Goal: Information Seeking & Learning: Find contact information

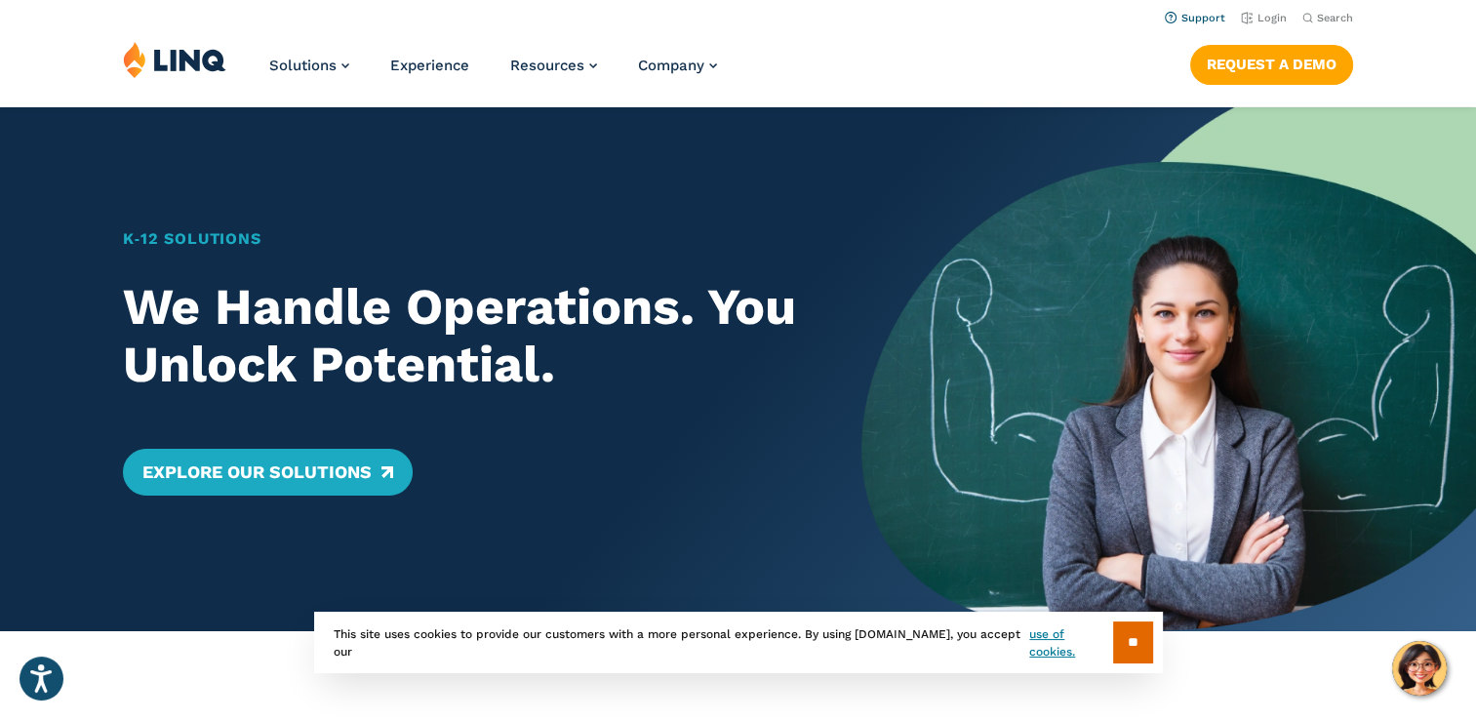
click at [1194, 14] on link "Support" at bounding box center [1195, 18] width 60 height 13
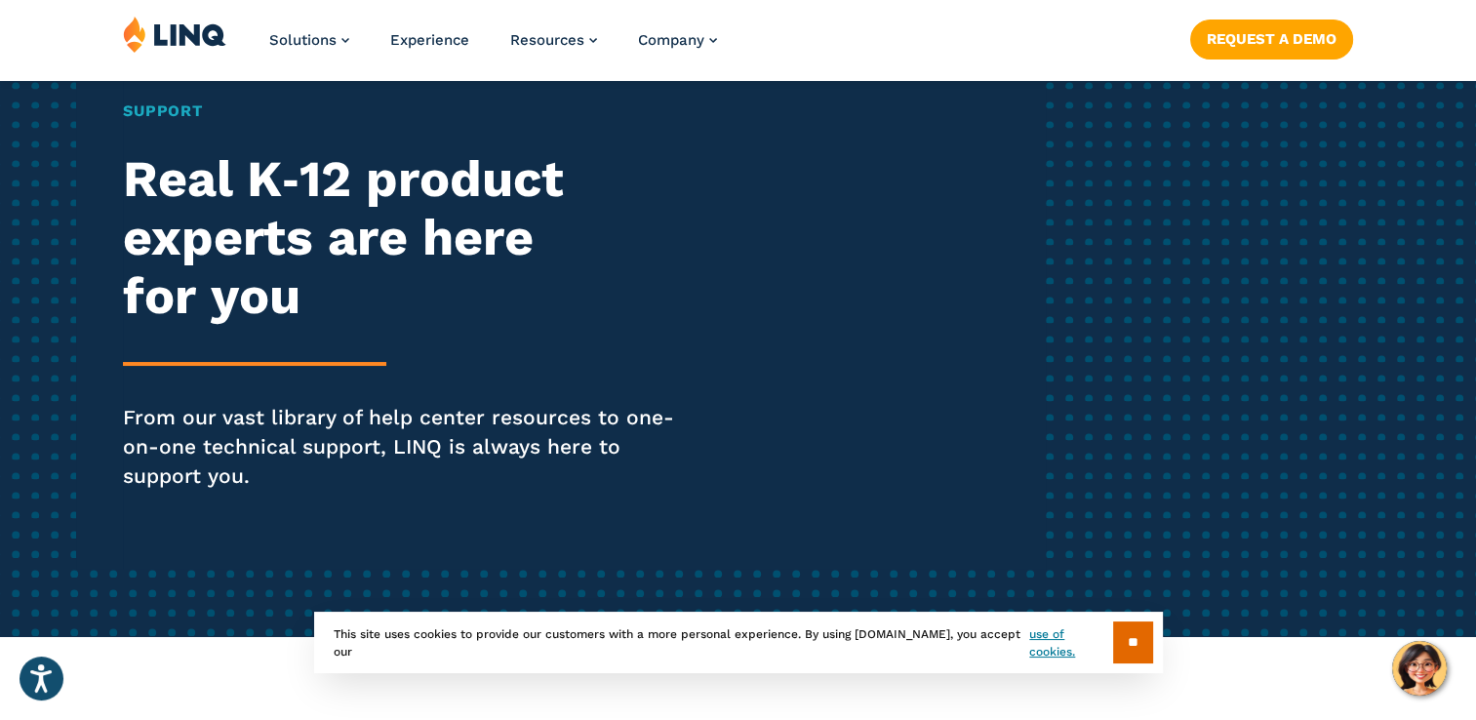
scroll to position [195, 0]
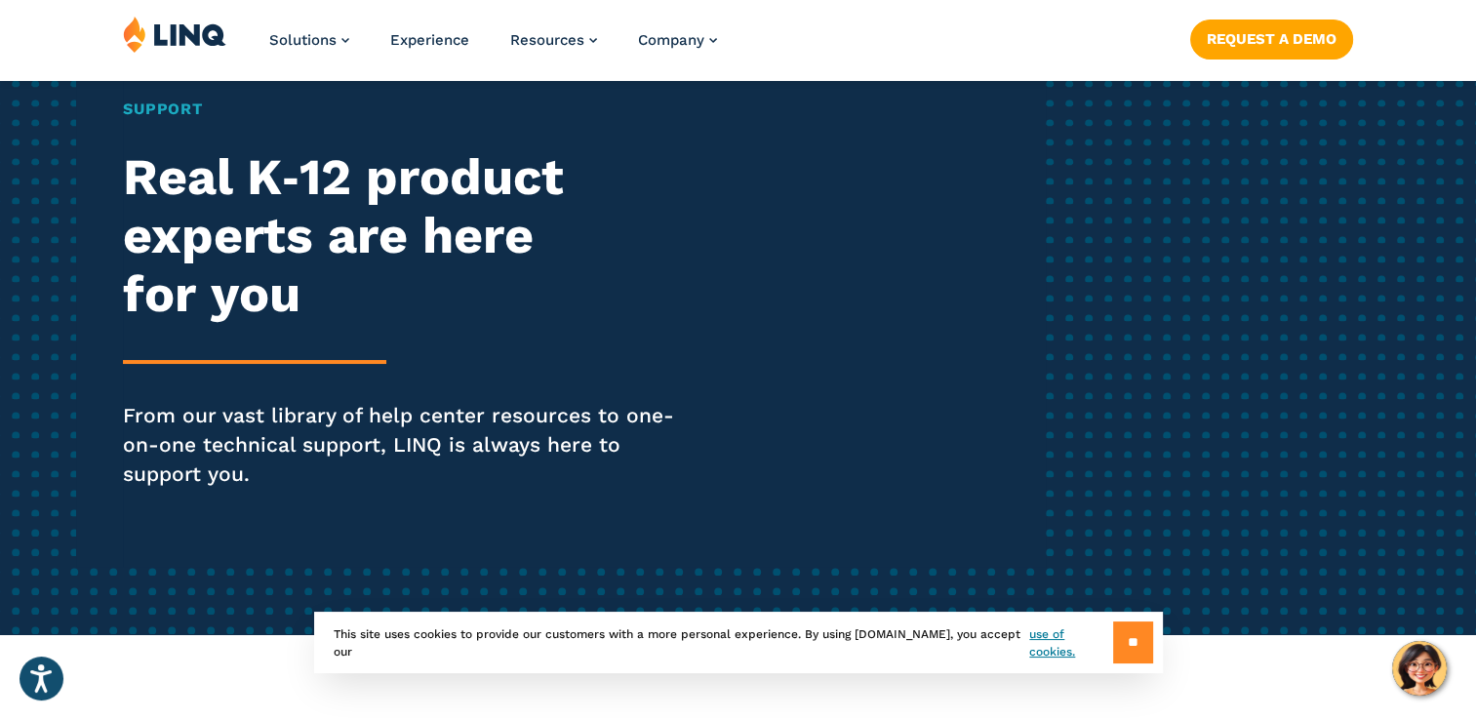
drag, startPoint x: 1141, startPoint y: 634, endPoint x: 1100, endPoint y: 637, distance: 41.1
click at [1140, 634] on input "**" at bounding box center [1133, 642] width 40 height 42
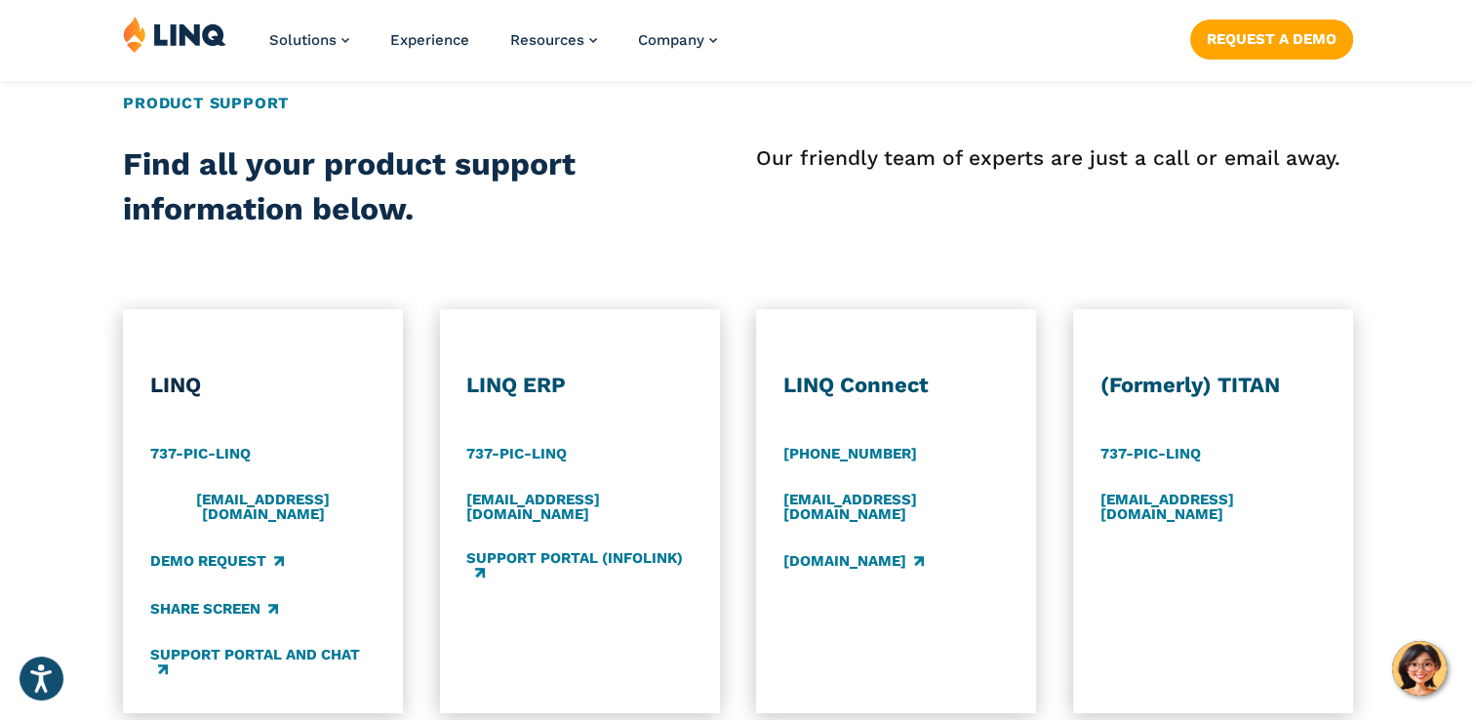
scroll to position [878, 0]
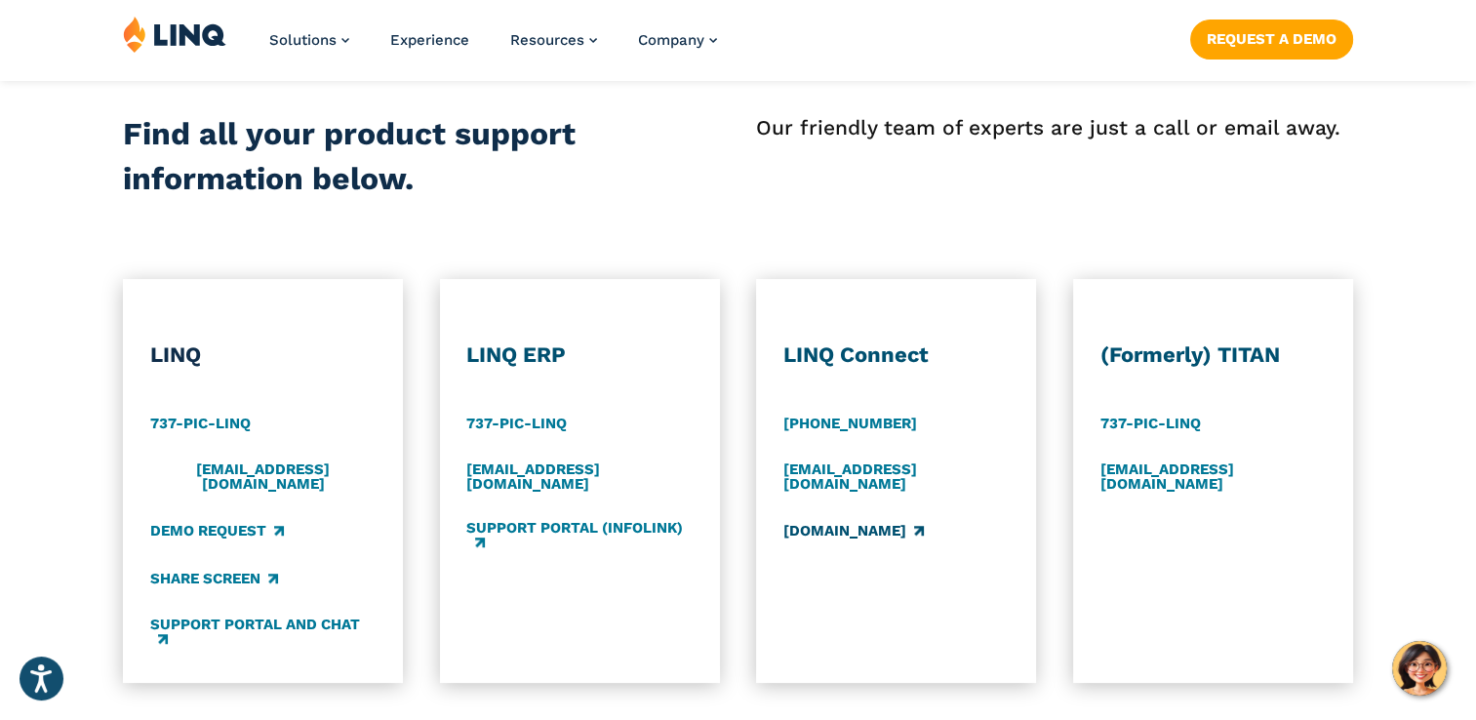
click at [821, 520] on link "[DOMAIN_NAME]" at bounding box center [853, 530] width 140 height 21
